Goal: Task Accomplishment & Management: Complete application form

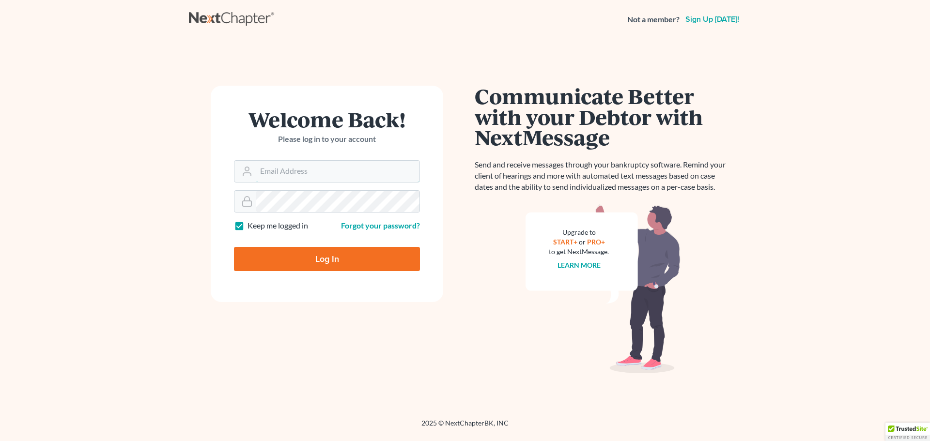
type input "[EMAIL_ADDRESS][DOMAIN_NAME]"
click at [336, 252] on input "Log In" at bounding box center [327, 259] width 186 height 24
type input "Thinking..."
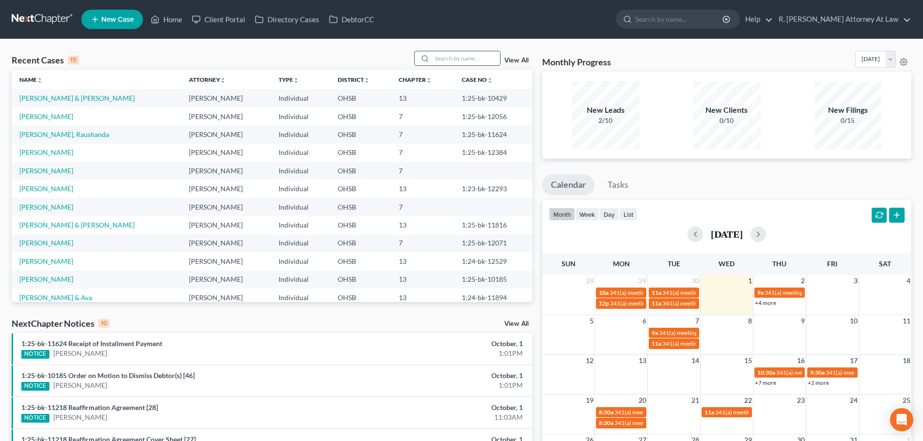
click at [450, 57] on input "search" at bounding box center [466, 58] width 68 height 14
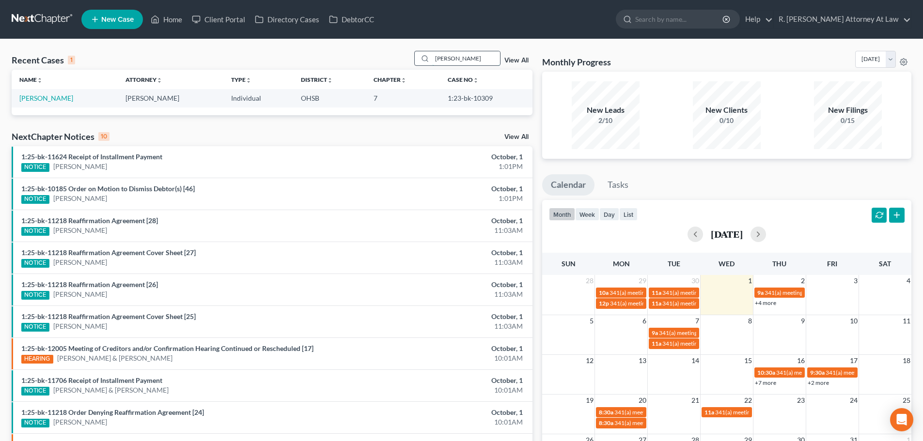
click at [465, 58] on input "havrilla" at bounding box center [466, 58] width 68 height 14
type input "h"
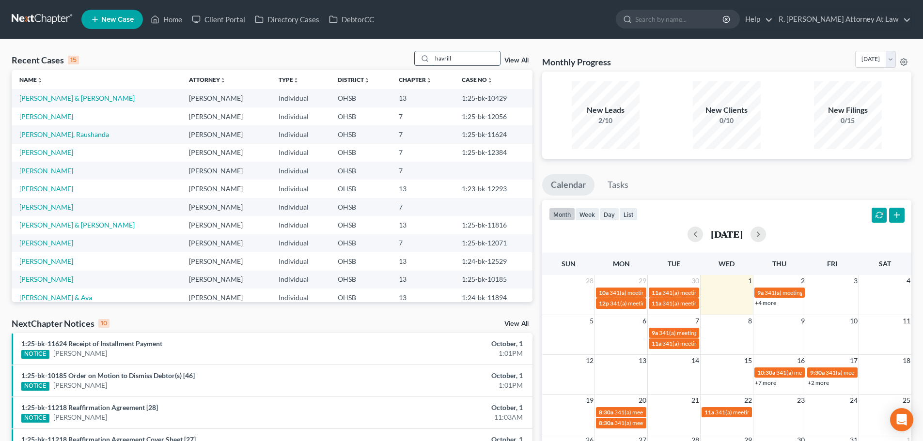
type input "havrilla"
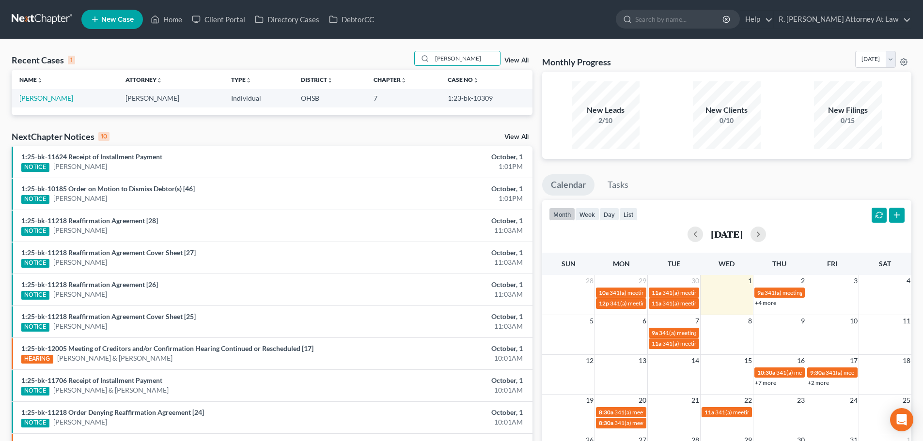
click at [109, 17] on span "New Case" at bounding box center [117, 19] width 32 height 7
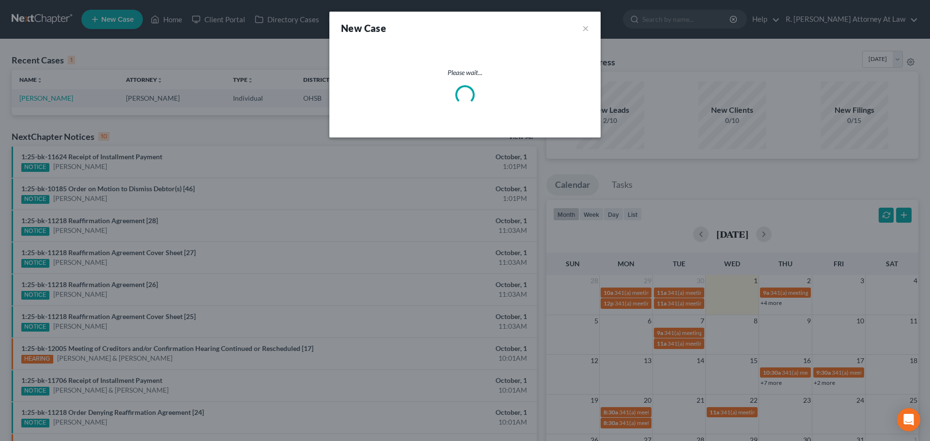
select select "62"
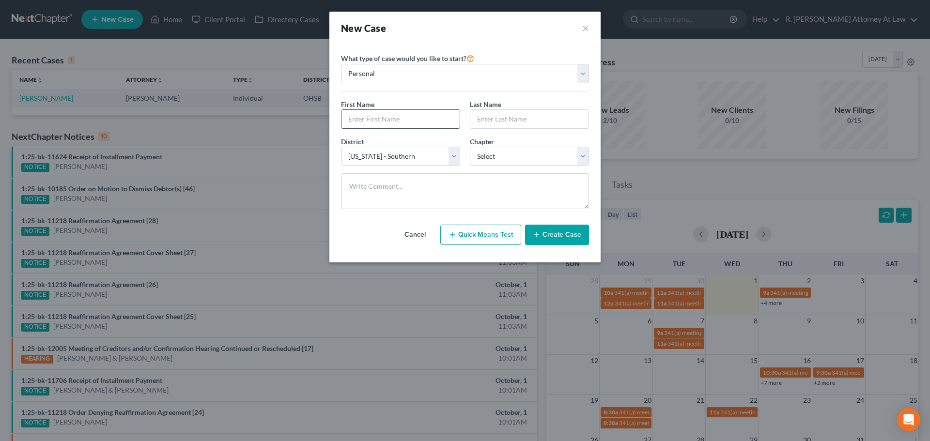
click at [374, 121] on input "text" at bounding box center [400, 119] width 118 height 18
type input "Kathleen"
type input "Havrilla"
click at [482, 159] on select "Select 7 11 12 13" at bounding box center [529, 156] width 119 height 19
select select "0"
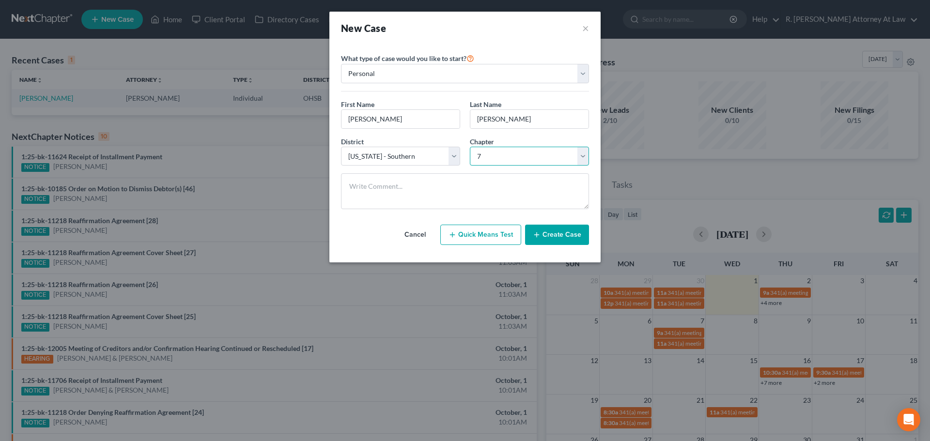
click at [470, 147] on select "Select 7 11 12 13" at bounding box center [529, 156] width 119 height 19
drag, startPoint x: 531, startPoint y: 228, endPoint x: 530, endPoint y: 223, distance: 4.9
click at [531, 230] on button "Create Case" at bounding box center [557, 235] width 64 height 20
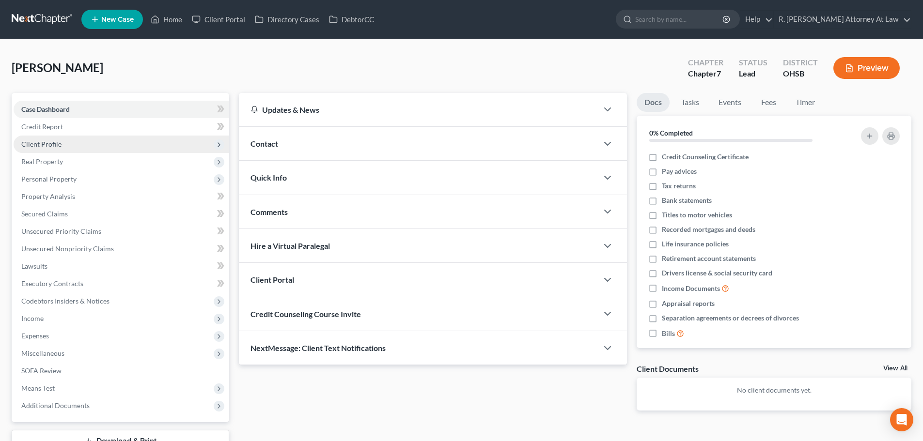
click at [42, 143] on span "Client Profile" at bounding box center [41, 144] width 40 height 8
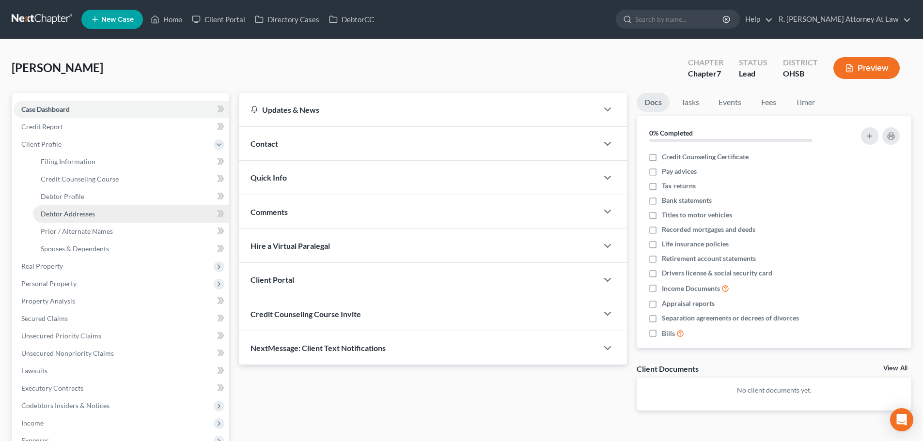
click at [57, 210] on span "Debtor Addresses" at bounding box center [68, 214] width 54 height 8
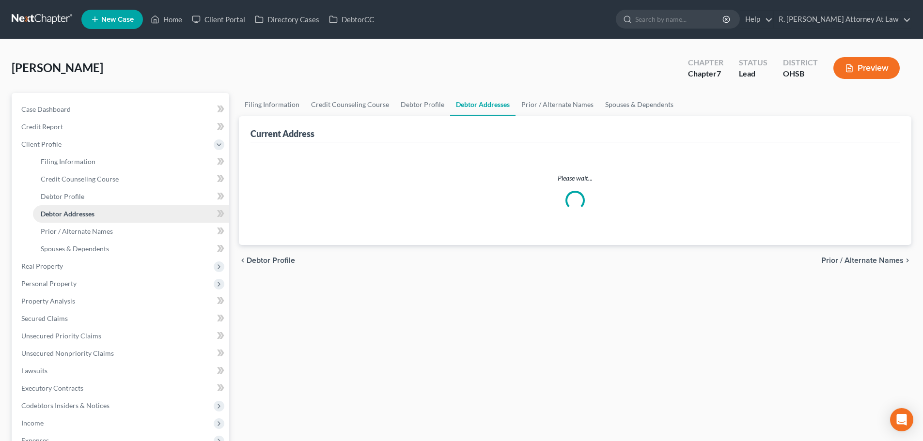
select select "0"
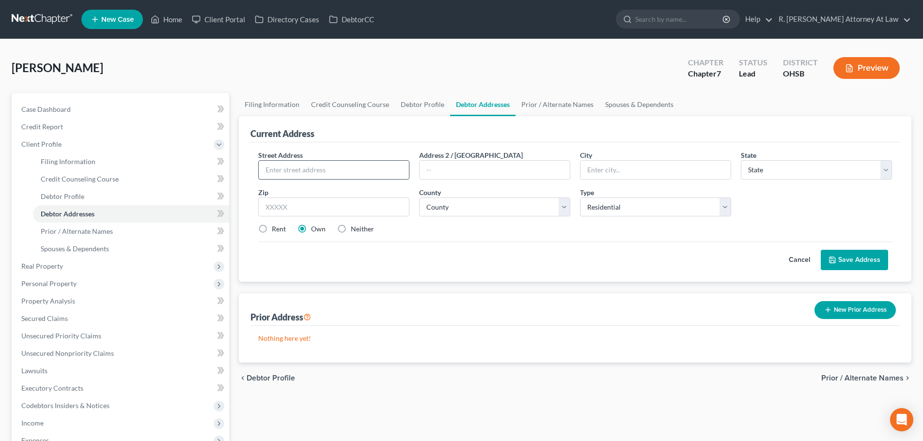
drag, startPoint x: 342, startPoint y: 175, endPoint x: 346, endPoint y: 160, distance: 15.6
click at [342, 170] on input "text" at bounding box center [334, 170] width 150 height 18
type input "4854 Fairfield Ave"
type input "45014"
type input "Fairfield"
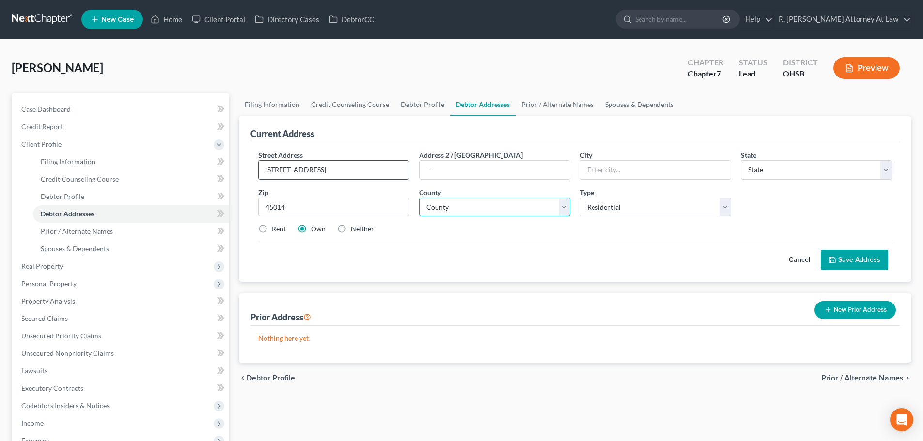
select select "36"
drag, startPoint x: 261, startPoint y: 229, endPoint x: 314, endPoint y: 232, distance: 53.9
click at [272, 228] on label "Rent" at bounding box center [279, 229] width 14 height 10
click at [276, 228] on input "Rent" at bounding box center [279, 227] width 6 height 6
radio input "true"
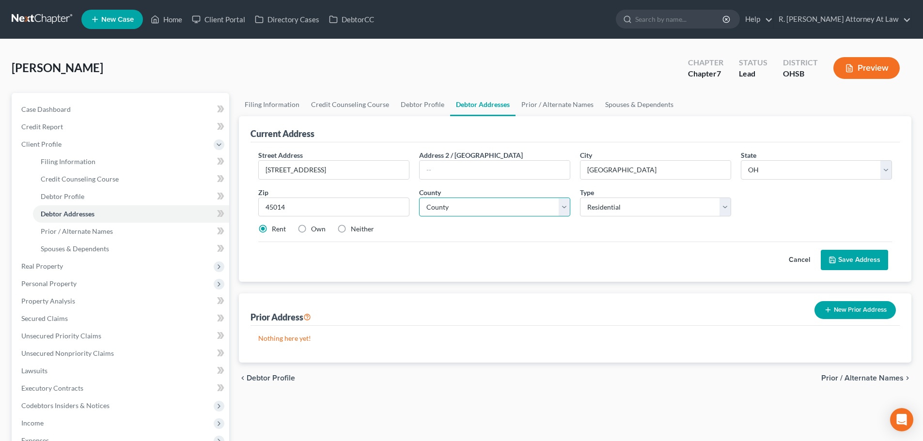
click at [449, 211] on select "County Adams County Allen County Ashland County Ashtabula County Athens County …" at bounding box center [494, 207] width 151 height 19
select select "8"
click at [419, 198] on select "County Adams County Allen County Ashland County Ashtabula County Athens County …" at bounding box center [494, 207] width 151 height 19
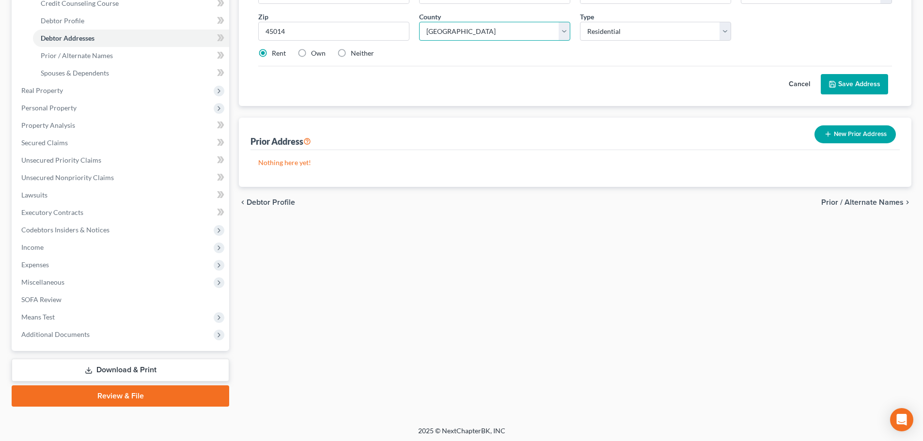
scroll to position [178, 0]
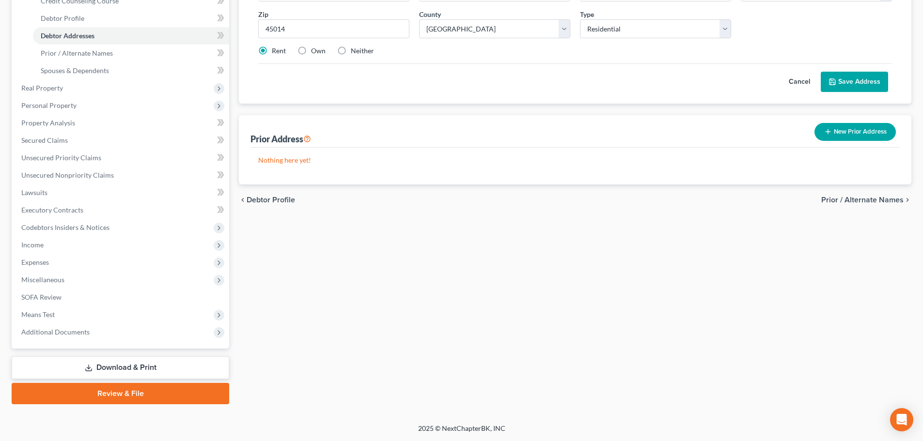
click at [854, 78] on button "Save Address" at bounding box center [854, 82] width 67 height 20
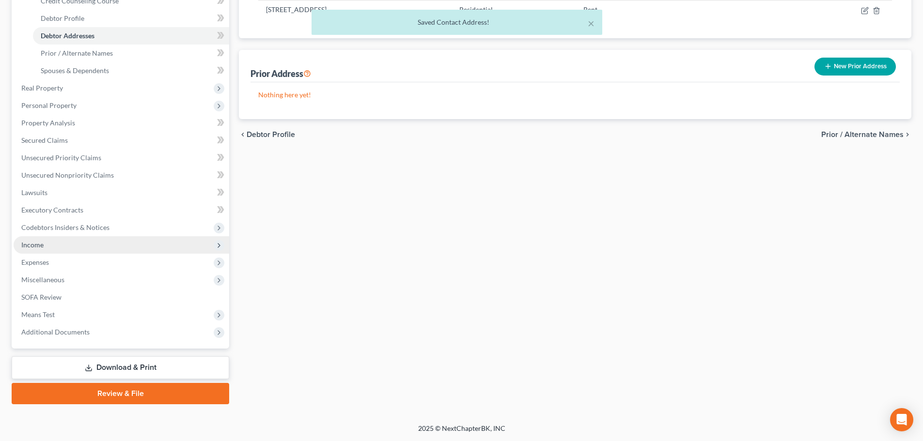
click at [32, 247] on span "Income" at bounding box center [32, 245] width 22 height 8
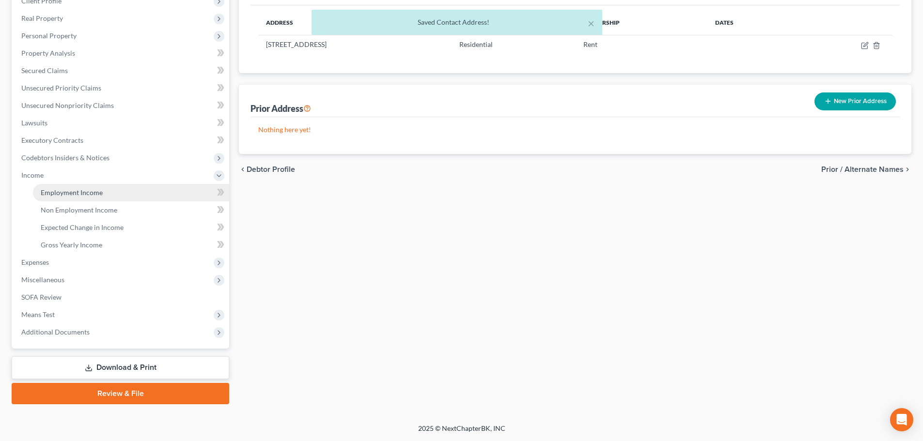
drag, startPoint x: 62, startPoint y: 194, endPoint x: 74, endPoint y: 199, distance: 13.0
click at [63, 194] on span "Employment Income" at bounding box center [72, 192] width 62 height 8
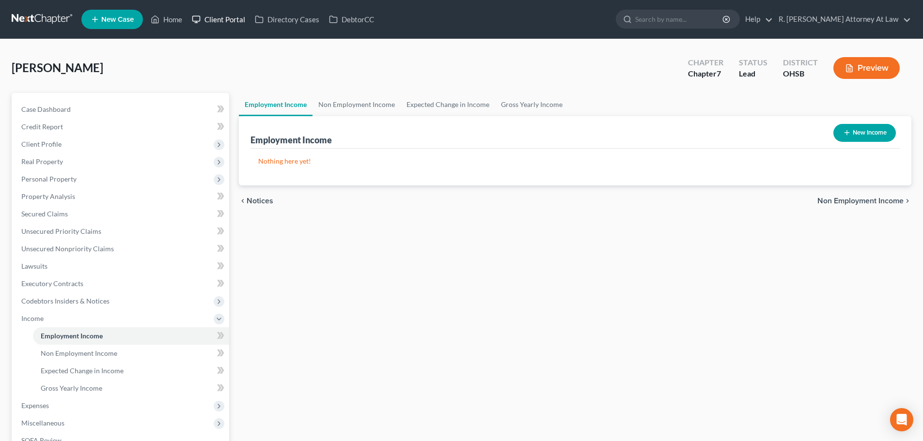
click at [204, 11] on link "Client Portal" at bounding box center [218, 19] width 63 height 17
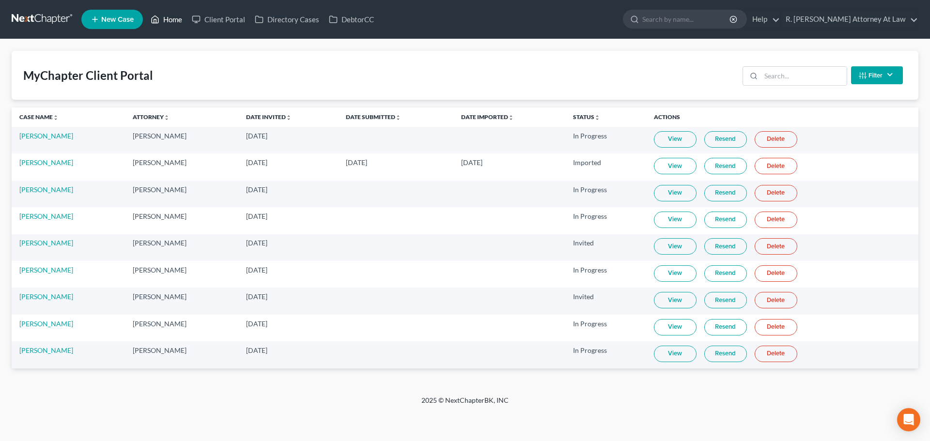
click at [166, 15] on link "Home" at bounding box center [166, 19] width 41 height 17
